Goal: Answer question/provide support: Share knowledge or assist other users

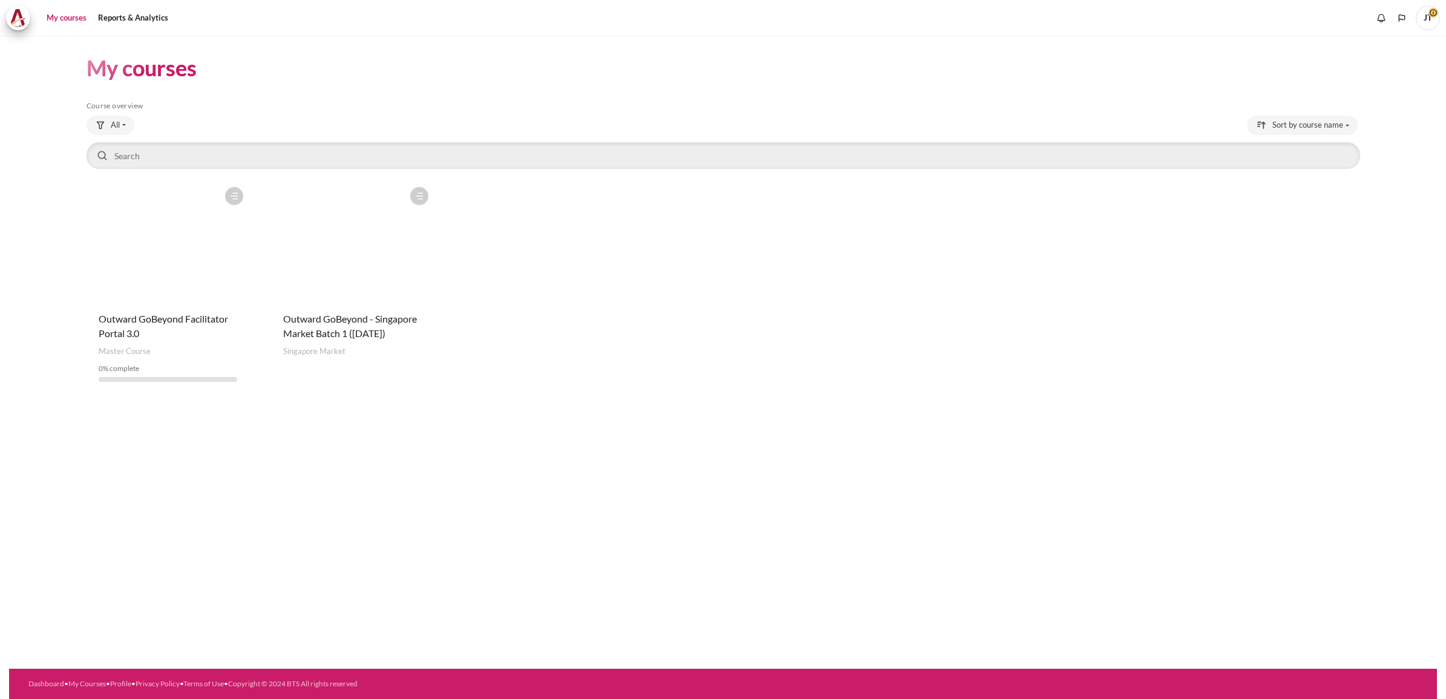
click at [359, 257] on figure "Content" at bounding box center [352, 241] width 163 height 121
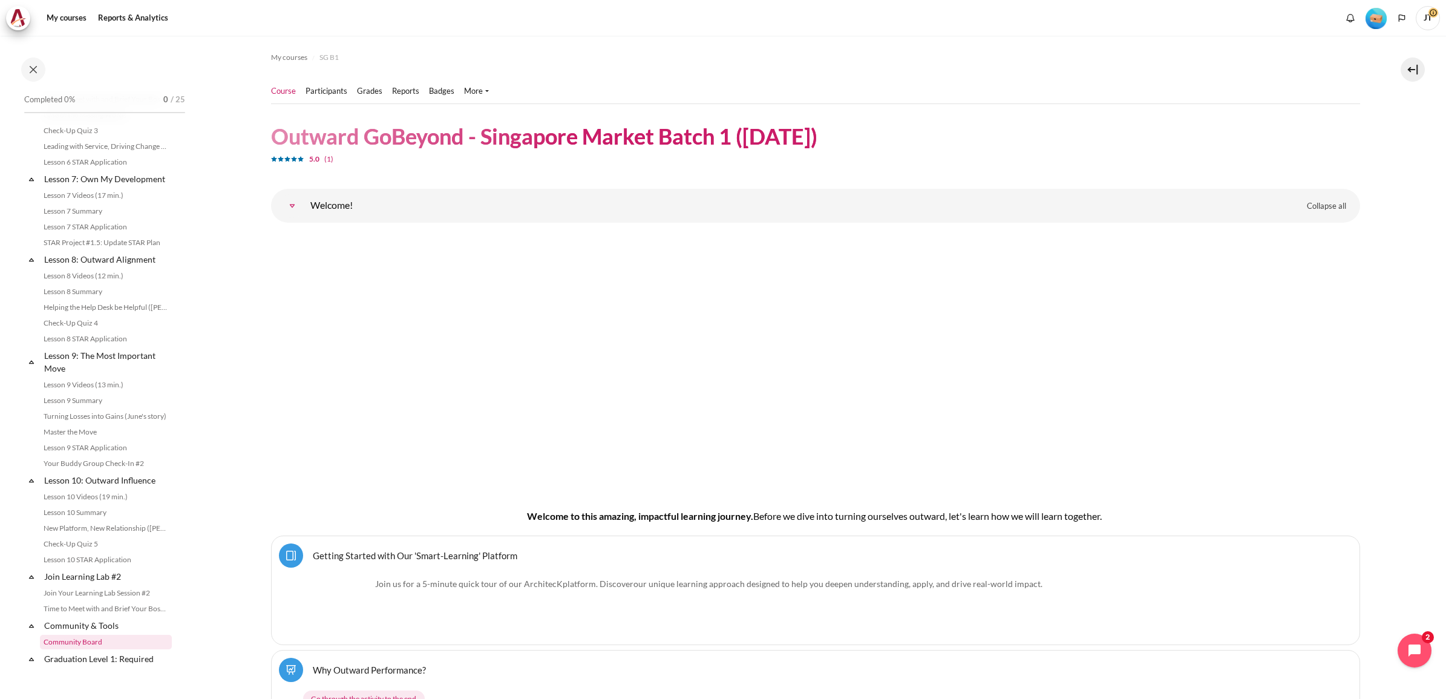
scroll to position [1141, 0]
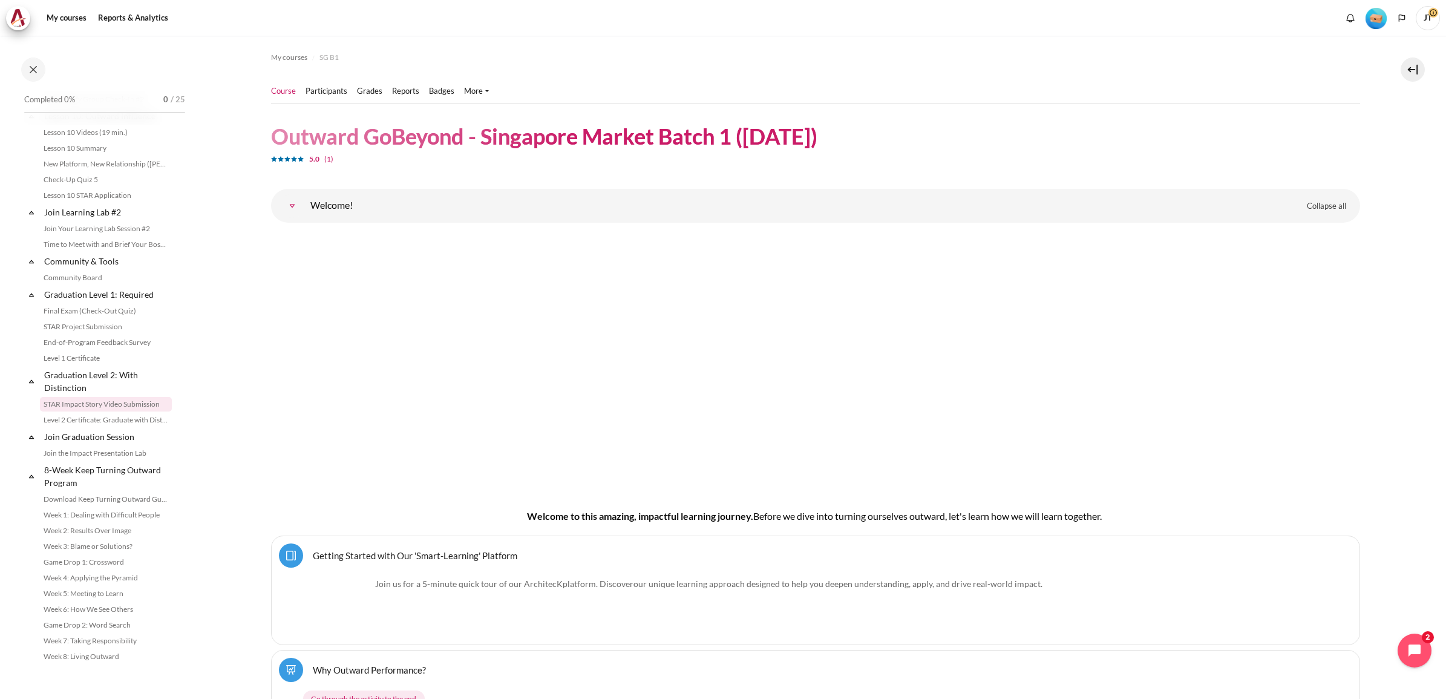
click at [109, 405] on link "STAR Impact Story Video Submission" at bounding box center [106, 404] width 132 height 15
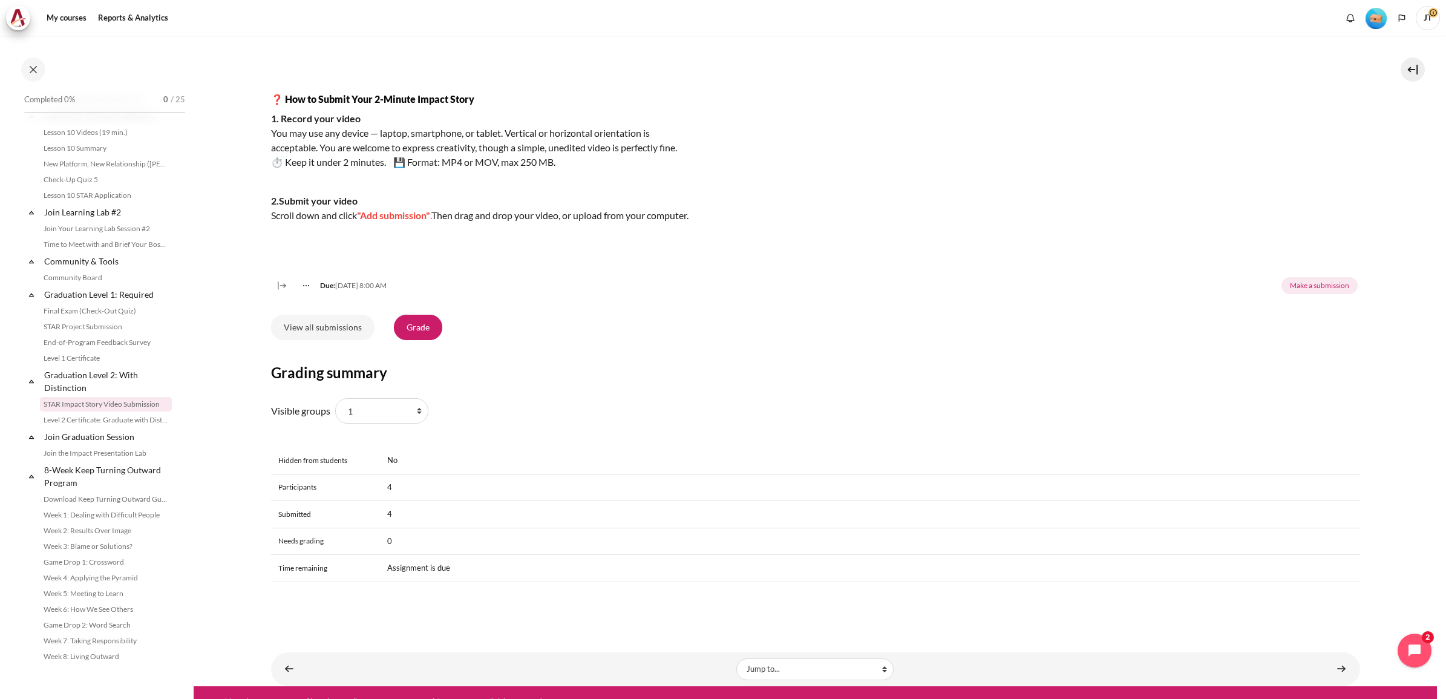
scroll to position [267, 0]
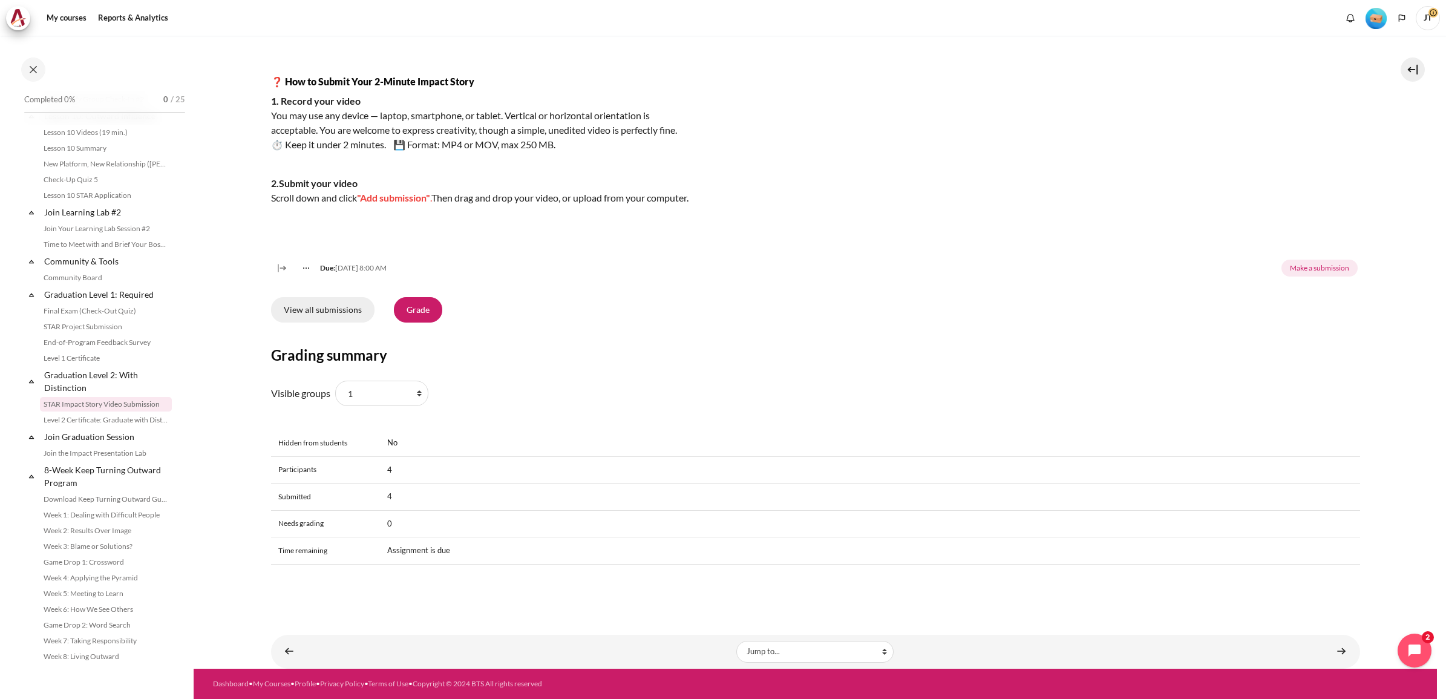
click at [345, 304] on link "View all submissions" at bounding box center [322, 309] width 103 height 25
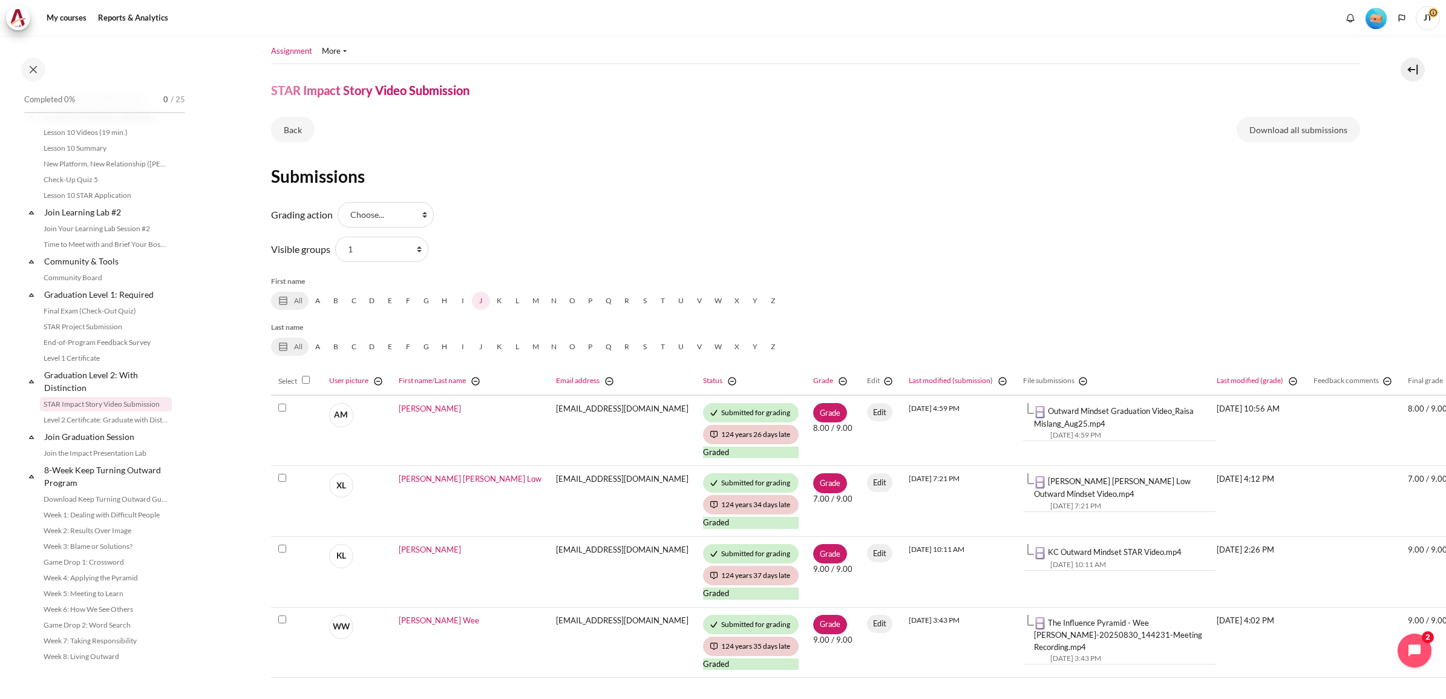
scroll to position [39, 0]
click at [398, 247] on select "All participants 1 2 3 4 5 6 7 HR" at bounding box center [381, 249] width 93 height 25
select select "0"
click at [335, 237] on select "All participants 1 2 3 4 5 6 7 HR" at bounding box center [381, 249] width 93 height 25
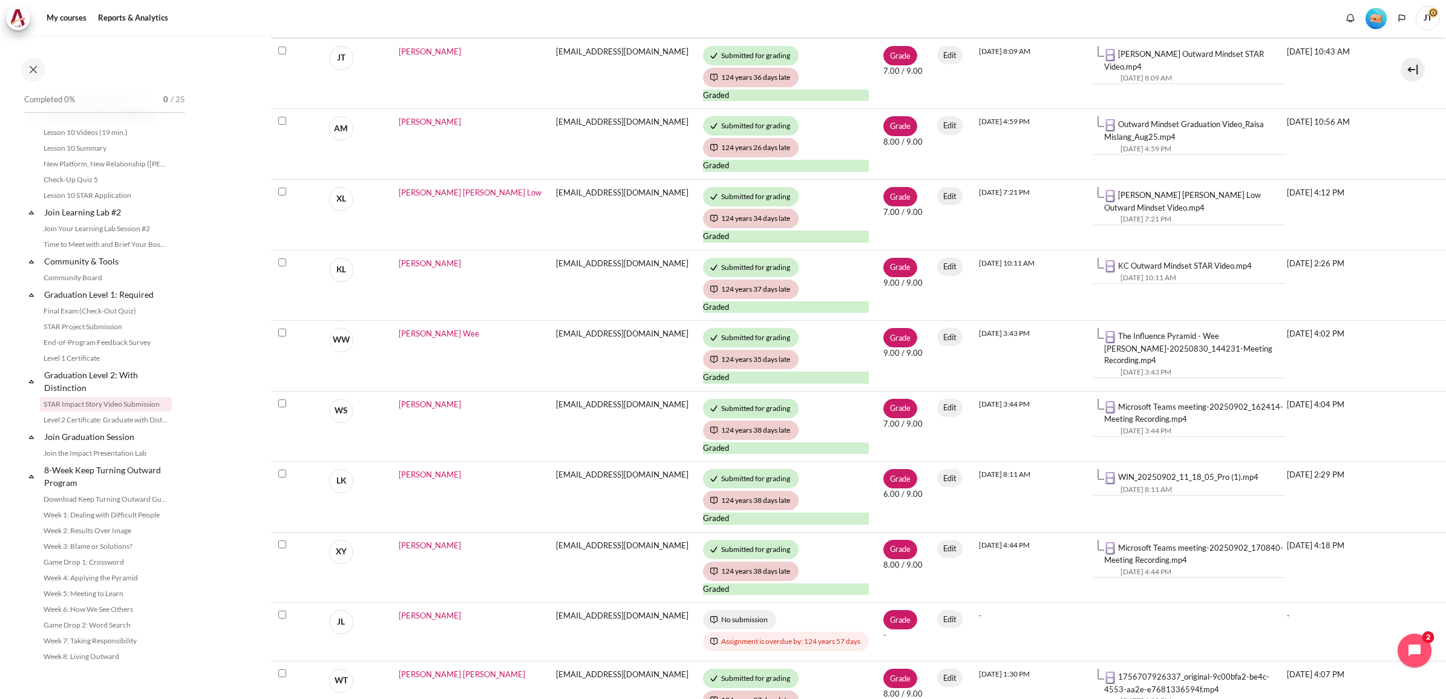
scroll to position [681, 0]
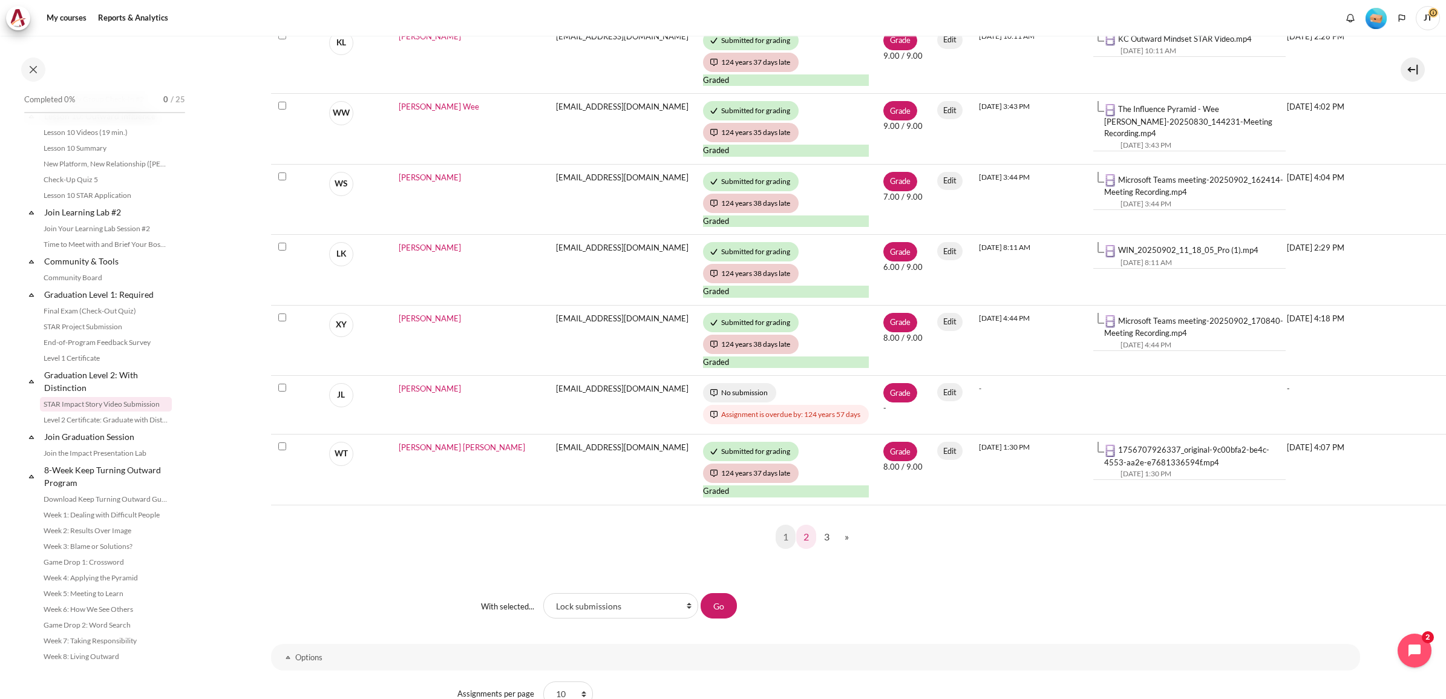
click at [800, 539] on link "2" at bounding box center [806, 537] width 20 height 24
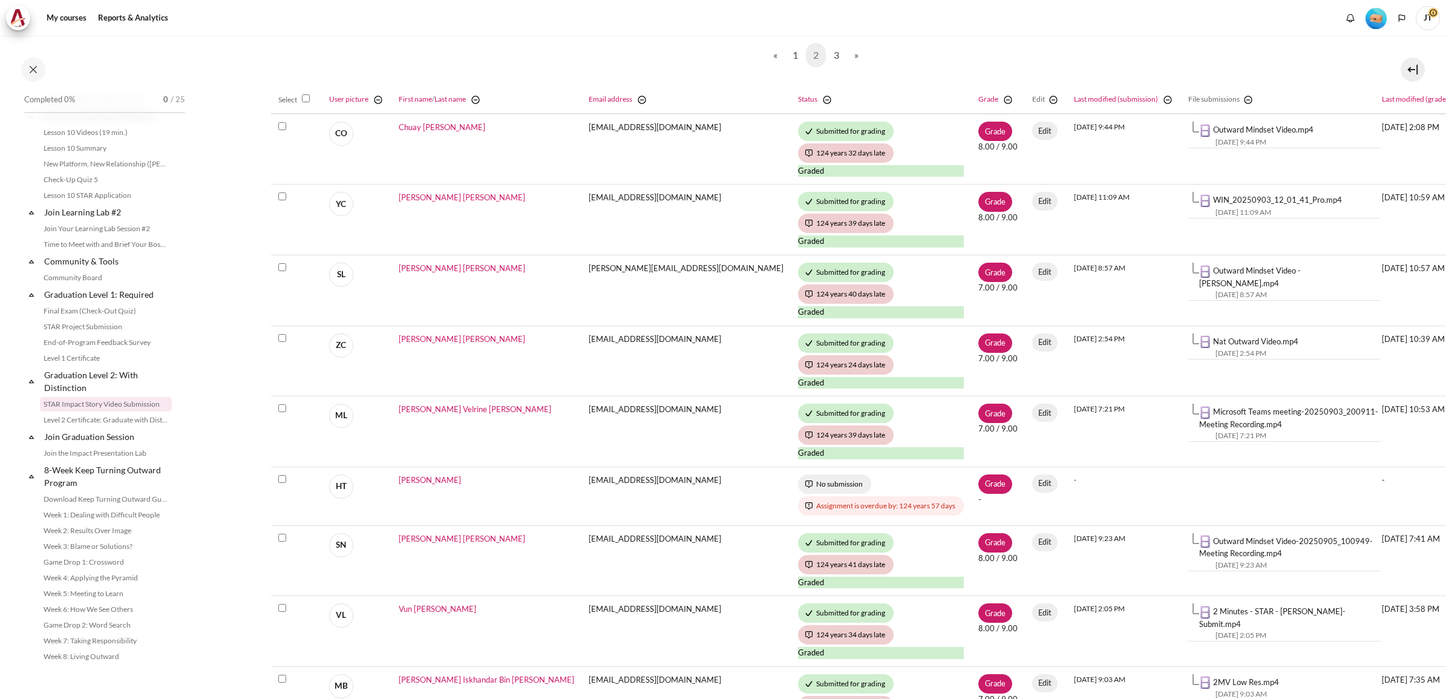
scroll to position [454, 0]
